Goal: Task Accomplishment & Management: Complete application form

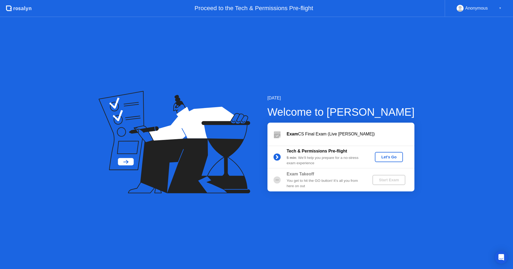
click at [390, 157] on div "Let's Go" at bounding box center [389, 157] width 24 height 4
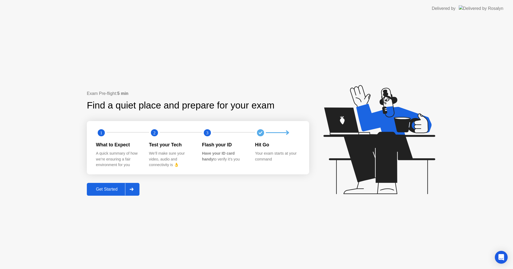
click at [111, 192] on div "Get Started" at bounding box center [106, 189] width 37 height 5
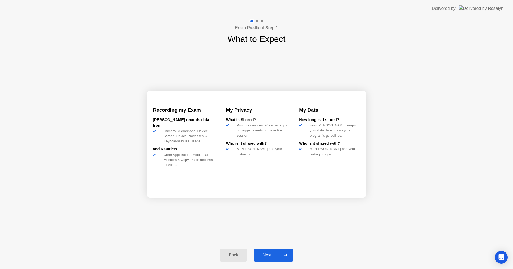
click at [268, 257] on div "Next" at bounding box center [267, 255] width 24 height 5
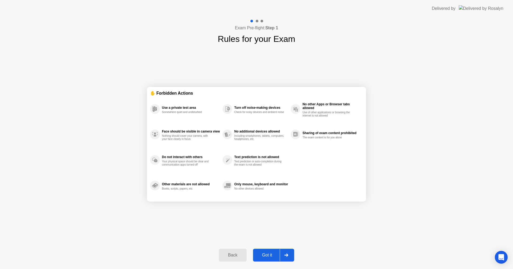
click at [267, 254] on div "Got it" at bounding box center [267, 255] width 25 height 5
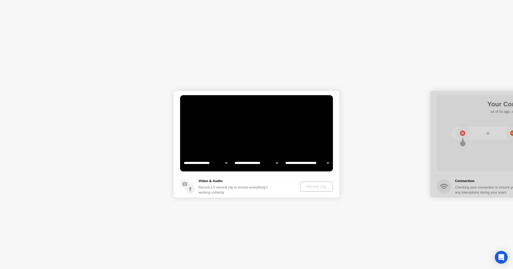
select select "**********"
select select "*******"
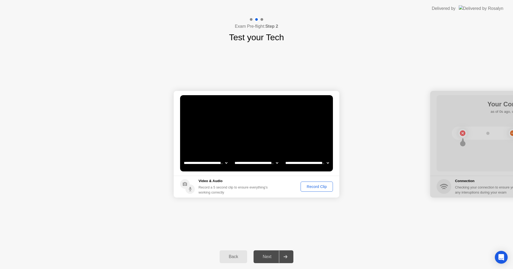
click at [311, 186] on div "Record Clip" at bounding box center [316, 187] width 29 height 4
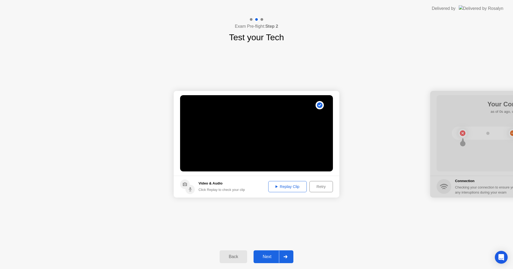
click at [285, 187] on div "Replay Clip" at bounding box center [287, 187] width 35 height 4
click at [316, 186] on div "Retry" at bounding box center [321, 187] width 20 height 4
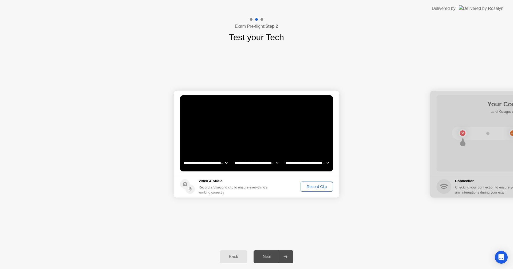
click at [316, 186] on div "Record Clip" at bounding box center [316, 187] width 29 height 4
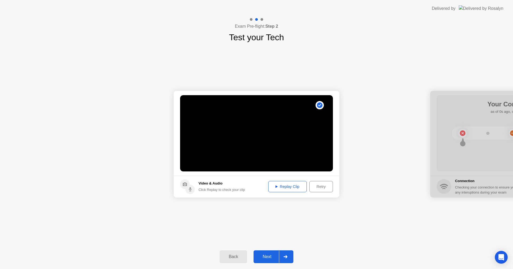
click at [271, 256] on div "Next" at bounding box center [267, 257] width 24 height 5
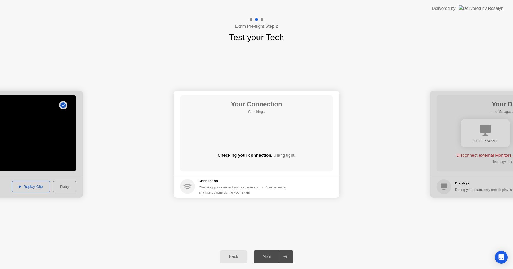
drag, startPoint x: 477, startPoint y: 93, endPoint x: 410, endPoint y: 93, distance: 66.5
drag, startPoint x: 459, startPoint y: 93, endPoint x: 390, endPoint y: 101, distance: 69.4
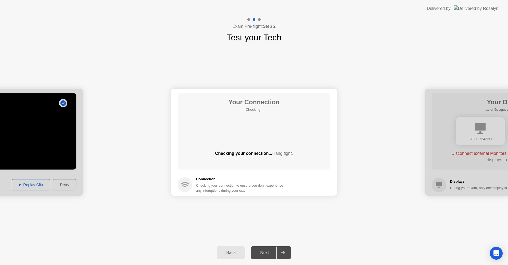
drag, startPoint x: 382, startPoint y: 122, endPoint x: 324, endPoint y: 127, distance: 58.0
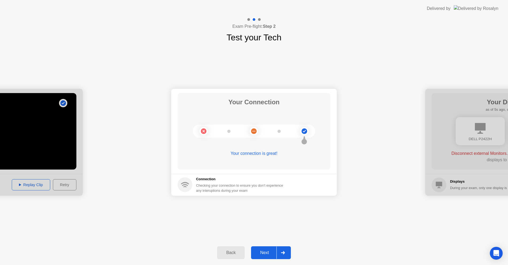
click at [435, 141] on div at bounding box center [508, 142] width 166 height 107
drag, startPoint x: 450, startPoint y: 139, endPoint x: 408, endPoint y: 151, distance: 43.4
click at [283, 253] on icon at bounding box center [283, 252] width 4 height 3
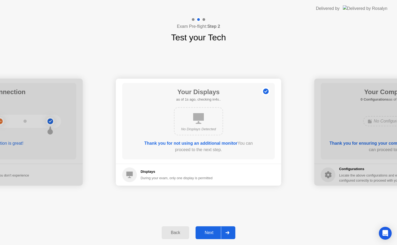
click at [65, 167] on div at bounding box center [0, 132] width 166 height 107
drag, startPoint x: 68, startPoint y: 170, endPoint x: 82, endPoint y: 177, distance: 16.0
click at [216, 233] on div "Next" at bounding box center [209, 232] width 24 height 5
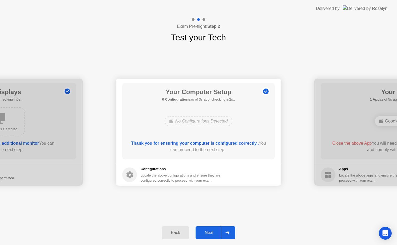
click at [211, 230] on div "Next" at bounding box center [209, 232] width 24 height 5
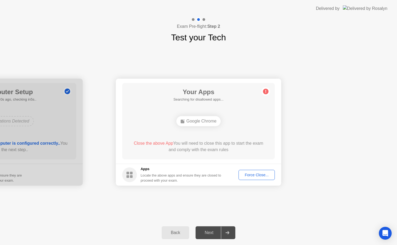
click at [212, 232] on div "Next" at bounding box center [209, 232] width 24 height 5
click at [252, 175] on div "Force Close..." at bounding box center [257, 175] width 33 height 4
click at [260, 175] on div "Force Close..." at bounding box center [257, 175] width 33 height 4
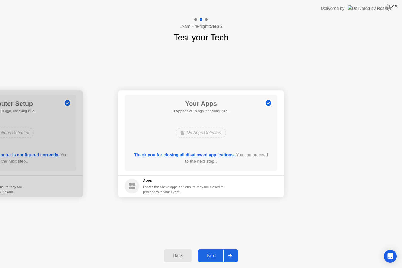
click at [232, 255] on icon at bounding box center [230, 255] width 4 height 3
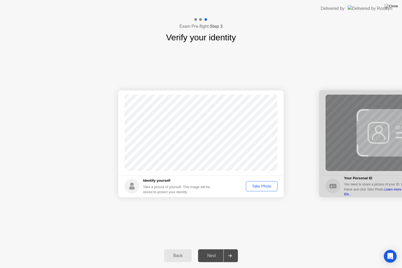
click at [265, 187] on div "Take Photo" at bounding box center [262, 186] width 28 height 4
click at [229, 256] on icon at bounding box center [230, 255] width 4 height 3
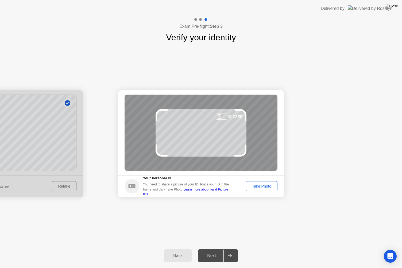
click at [263, 187] on div "Take Photo" at bounding box center [262, 186] width 28 height 4
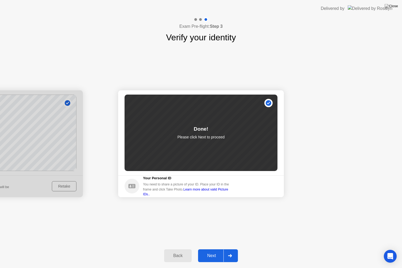
click at [226, 253] on div at bounding box center [229, 255] width 13 height 12
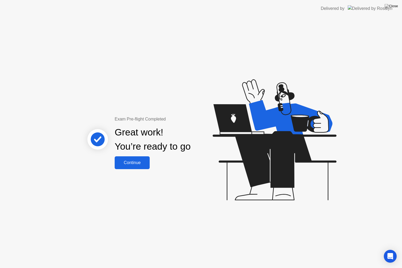
click at [131, 166] on button "Continue" at bounding box center [132, 162] width 35 height 13
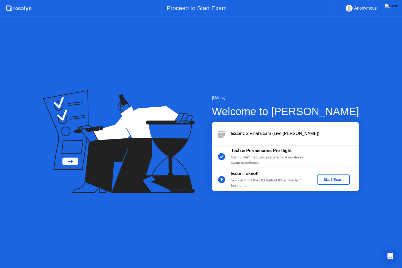
click at [331, 180] on div "Start Exam" at bounding box center [333, 179] width 29 height 4
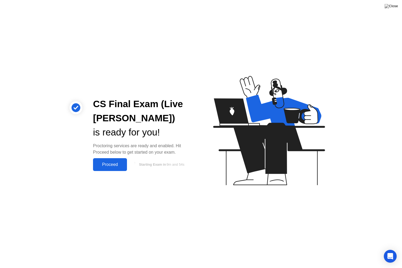
click at [115, 165] on div "Proceed" at bounding box center [110, 164] width 31 height 5
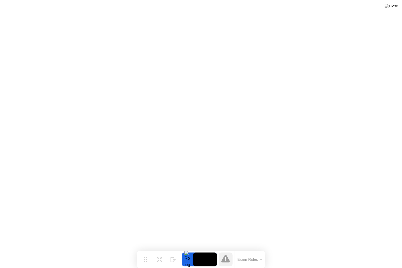
click at [261, 260] on icon at bounding box center [261, 259] width 2 height 1
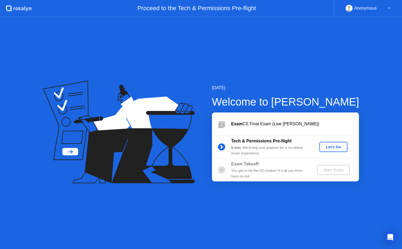
click at [332, 148] on div "Let's Go" at bounding box center [333, 147] width 24 height 4
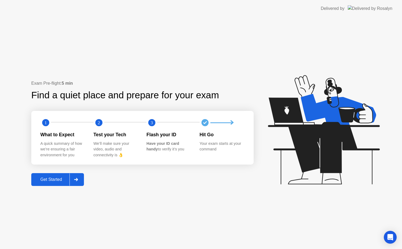
click at [69, 179] on div "Get Started" at bounding box center [51, 179] width 37 height 5
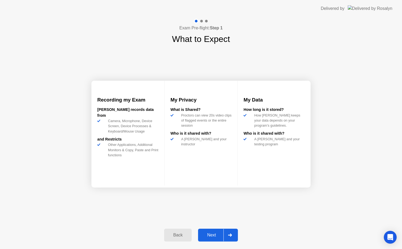
click at [207, 235] on div "Next" at bounding box center [212, 235] width 24 height 5
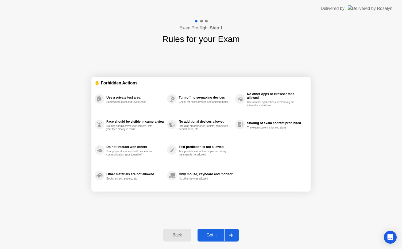
click at [208, 235] on div "Got it" at bounding box center [211, 235] width 25 height 5
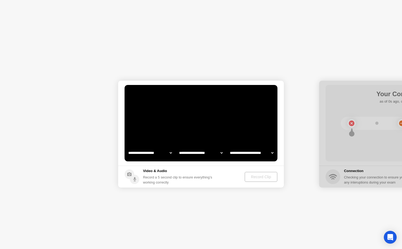
select select "**********"
select select "*******"
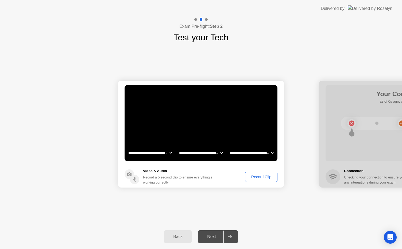
click at [169, 152] on select "**********" at bounding box center [150, 152] width 46 height 11
click at [127, 147] on select "**********" at bounding box center [150, 152] width 46 height 11
click at [171, 152] on select "**********" at bounding box center [150, 152] width 46 height 11
select select "**********"
click at [127, 147] on select "**********" at bounding box center [150, 152] width 46 height 11
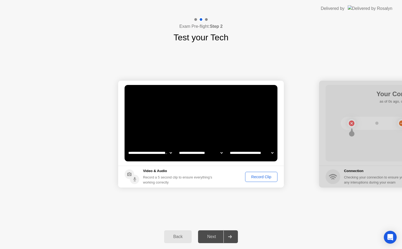
click at [212, 235] on div "Next" at bounding box center [212, 236] width 24 height 5
click at [255, 176] on div "Record Clip" at bounding box center [261, 177] width 29 height 4
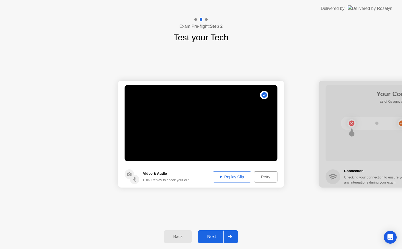
click at [228, 239] on div at bounding box center [229, 236] width 13 height 12
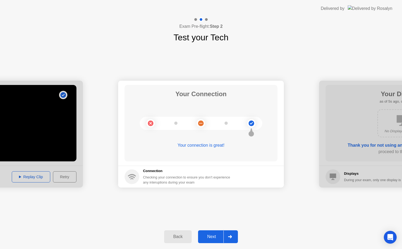
click at [217, 237] on div "Next" at bounding box center [212, 236] width 24 height 5
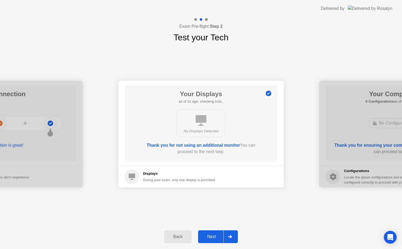
click at [217, 237] on div "Next" at bounding box center [212, 236] width 24 height 5
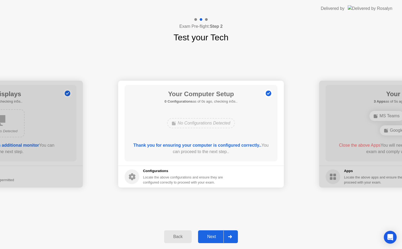
click at [217, 237] on div "Next" at bounding box center [212, 236] width 24 height 5
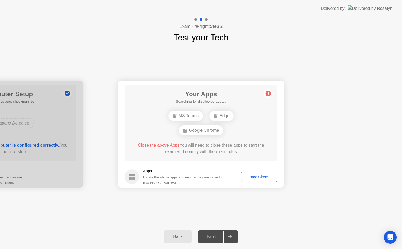
click at [217, 237] on div "Next" at bounding box center [212, 236] width 24 height 5
click at [258, 178] on div "Force Close..." at bounding box center [259, 177] width 33 height 4
click at [249, 177] on div "Force Close..." at bounding box center [259, 177] width 33 height 4
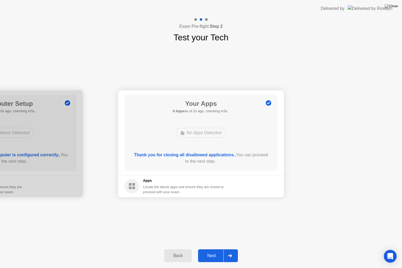
click at [226, 249] on div at bounding box center [229, 255] width 13 height 12
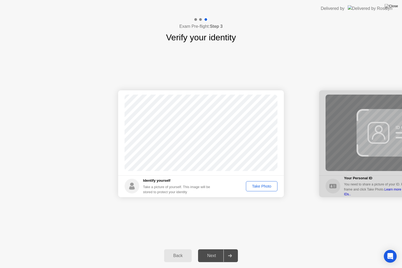
click at [271, 186] on div "Take Photo" at bounding box center [262, 186] width 28 height 4
click at [263, 186] on div "Retake" at bounding box center [265, 186] width 21 height 4
click at [264, 186] on div "Take Photo" at bounding box center [262, 186] width 28 height 4
click at [232, 249] on div at bounding box center [229, 255] width 13 height 12
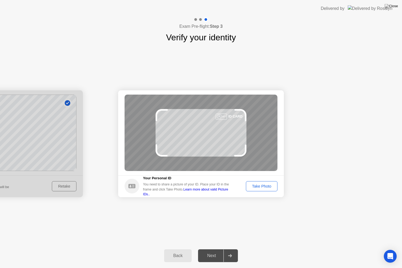
click at [229, 249] on icon at bounding box center [230, 255] width 4 height 3
click at [257, 188] on div "Take Photo" at bounding box center [262, 186] width 28 height 4
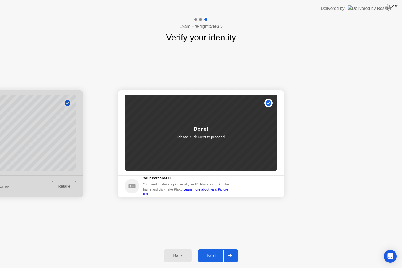
click at [233, 249] on div at bounding box center [229, 255] width 13 height 12
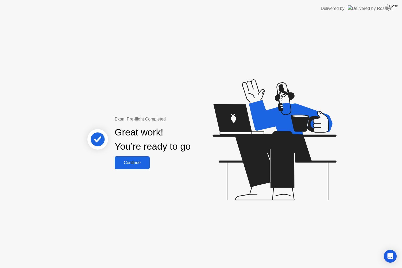
click at [132, 164] on div "Continue" at bounding box center [132, 162] width 32 height 5
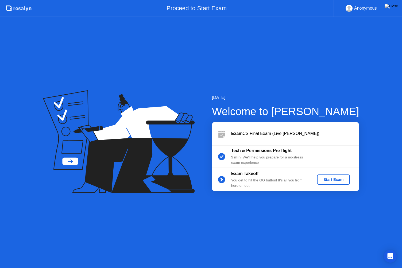
click at [343, 180] on div "Start Exam" at bounding box center [333, 179] width 29 height 4
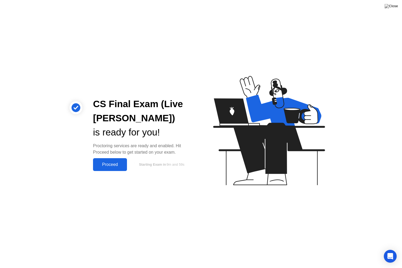
click at [115, 162] on div "Proceed" at bounding box center [110, 164] width 31 height 5
